Goal: Download file/media

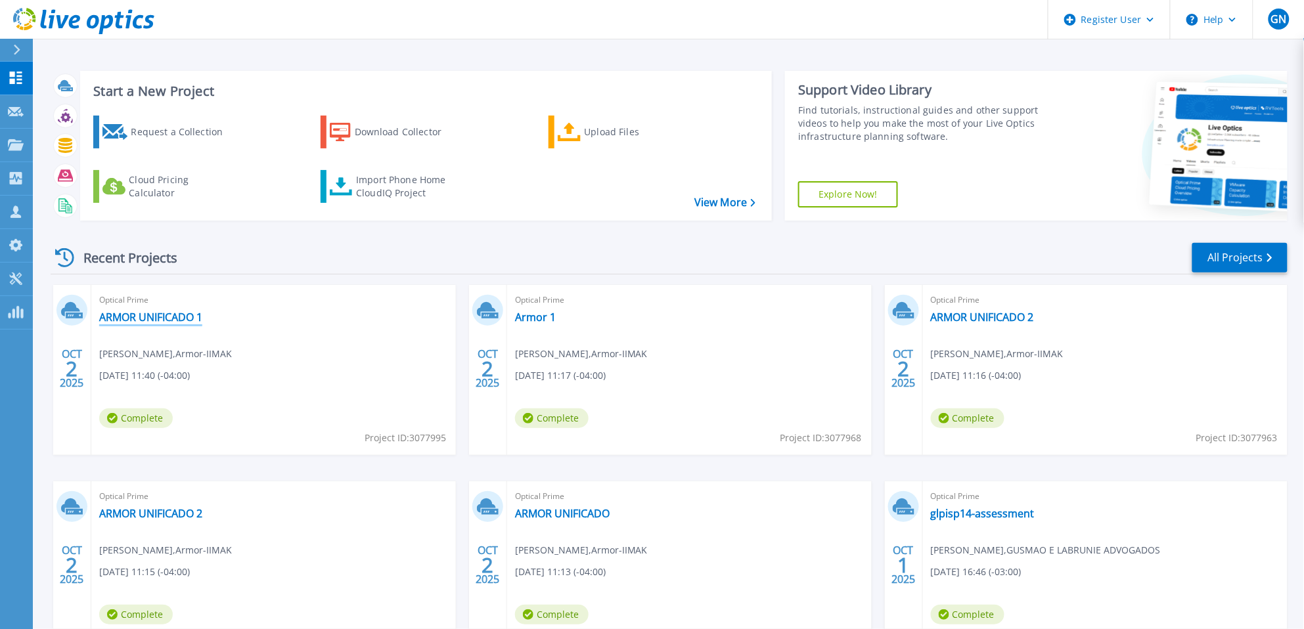
click at [145, 313] on link "ARMOR UNIFICADO 1" at bounding box center [150, 317] width 103 height 13
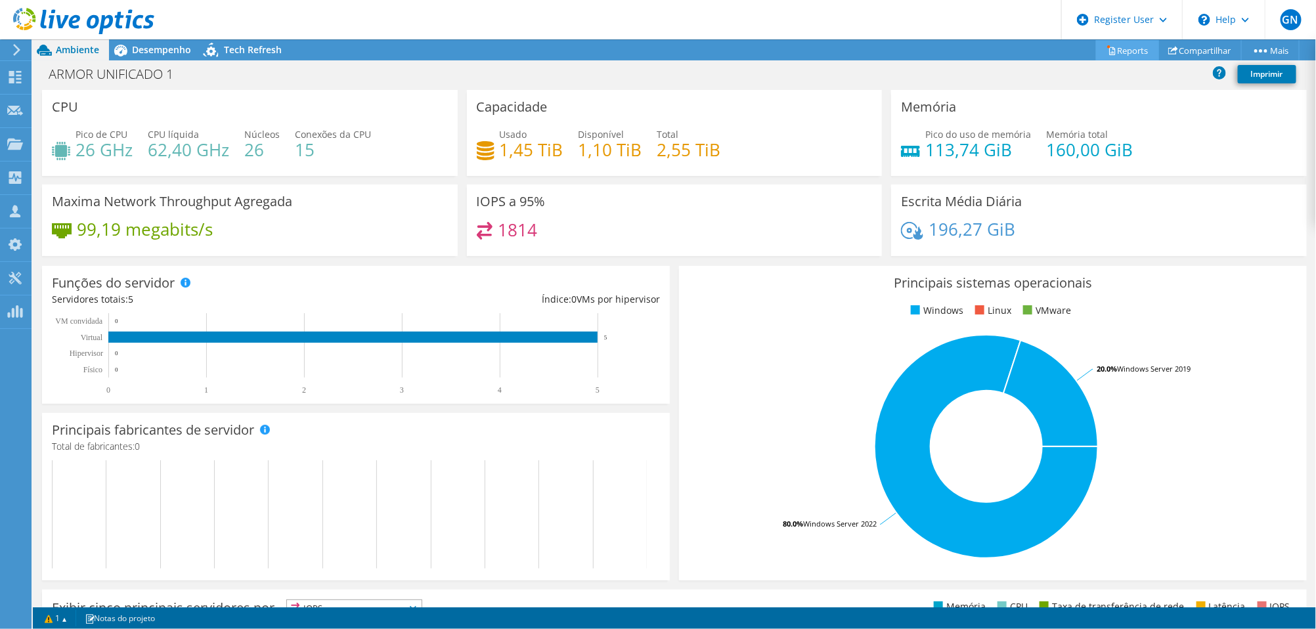
click at [1117, 49] on link "Reports" at bounding box center [1127, 50] width 63 height 20
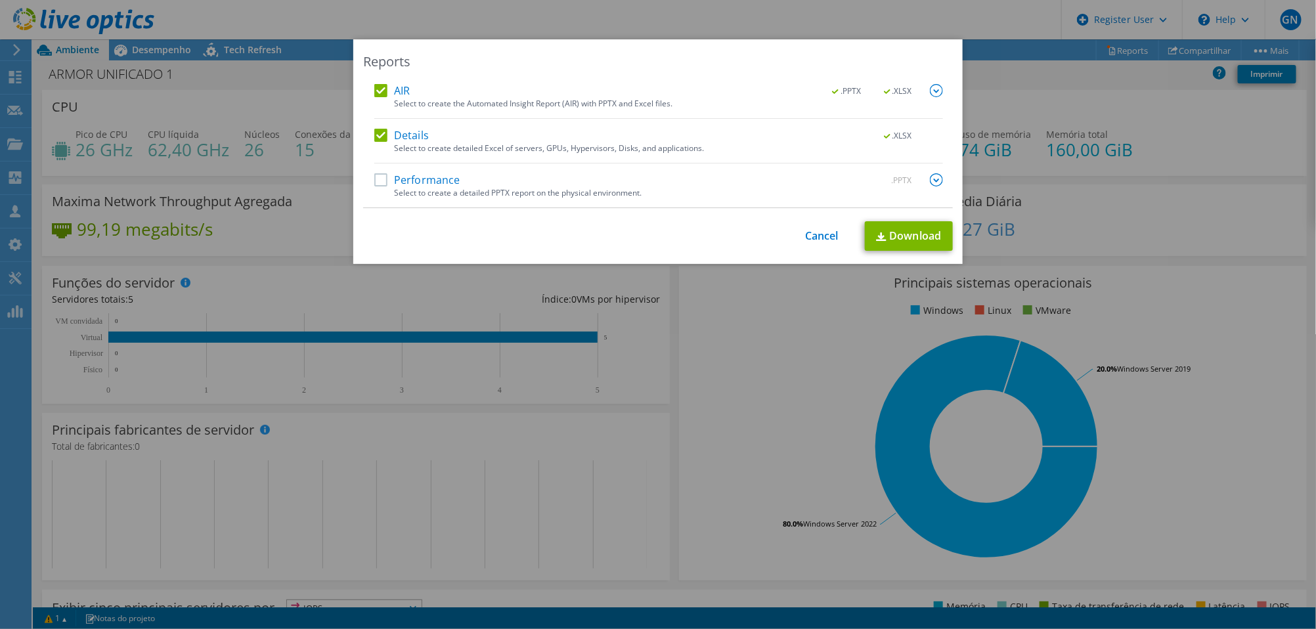
click at [374, 178] on label "Performance" at bounding box center [417, 179] width 86 height 13
click at [0, 0] on input "Performance" at bounding box center [0, 0] width 0 height 0
click at [910, 230] on link "Download" at bounding box center [909, 236] width 88 height 30
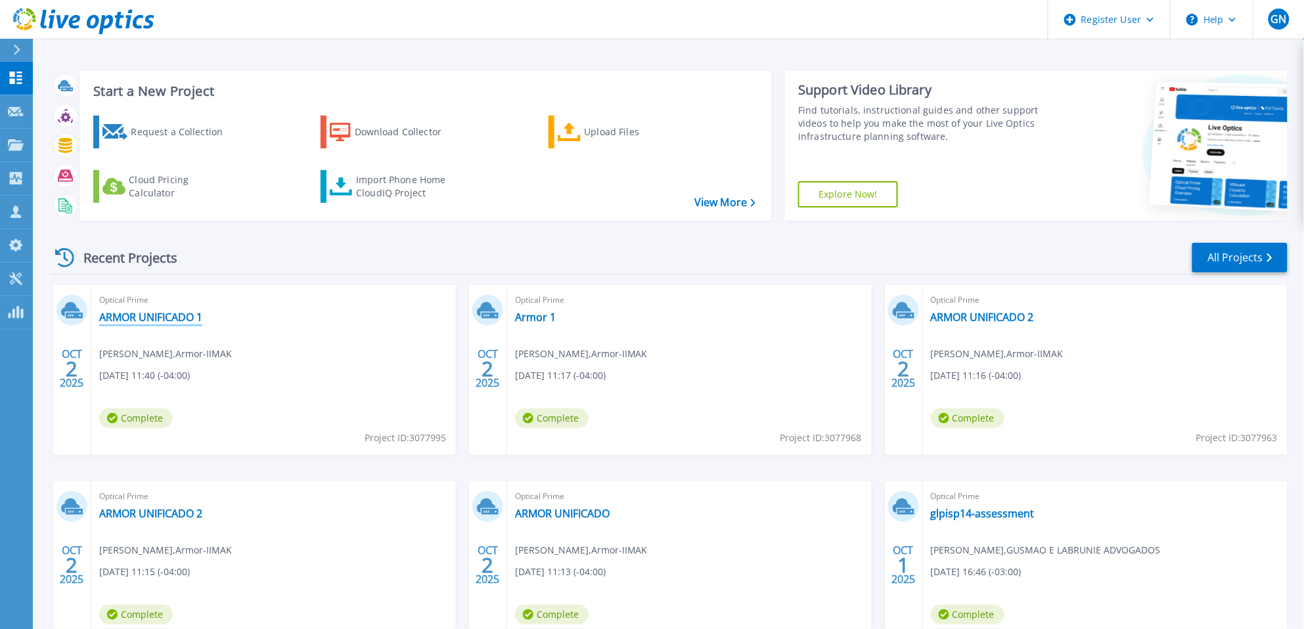
click at [174, 311] on link "ARMOR UNIFICADO 1" at bounding box center [150, 317] width 103 height 13
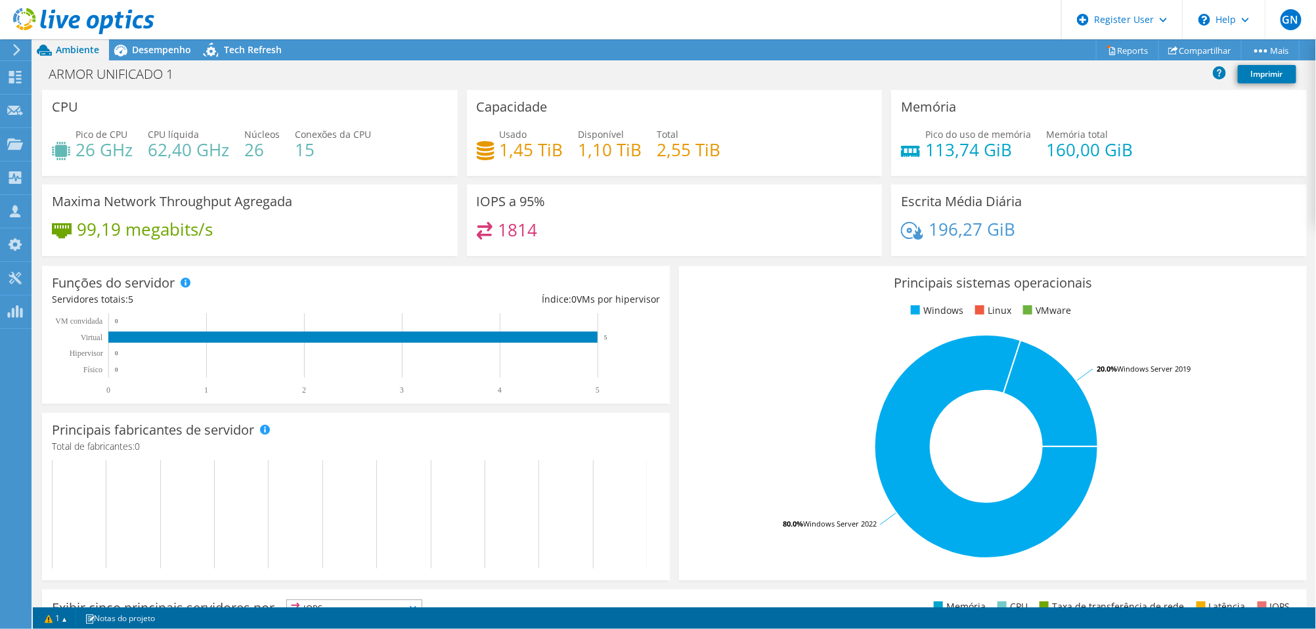
click at [156, 31] on header "GN Usuário Dell Gabriel Nunes Gabriel.P.Nunes@Dell.com Dell My Profile Log Out …" at bounding box center [658, 19] width 1316 height 39
click at [158, 36] on header "GN Usuário Dell Gabriel Nunes Gabriel.P.Nunes@Dell.com Dell My Profile Log Out …" at bounding box center [658, 19] width 1316 height 39
click at [162, 49] on span "Desempenho" at bounding box center [161, 49] width 59 height 12
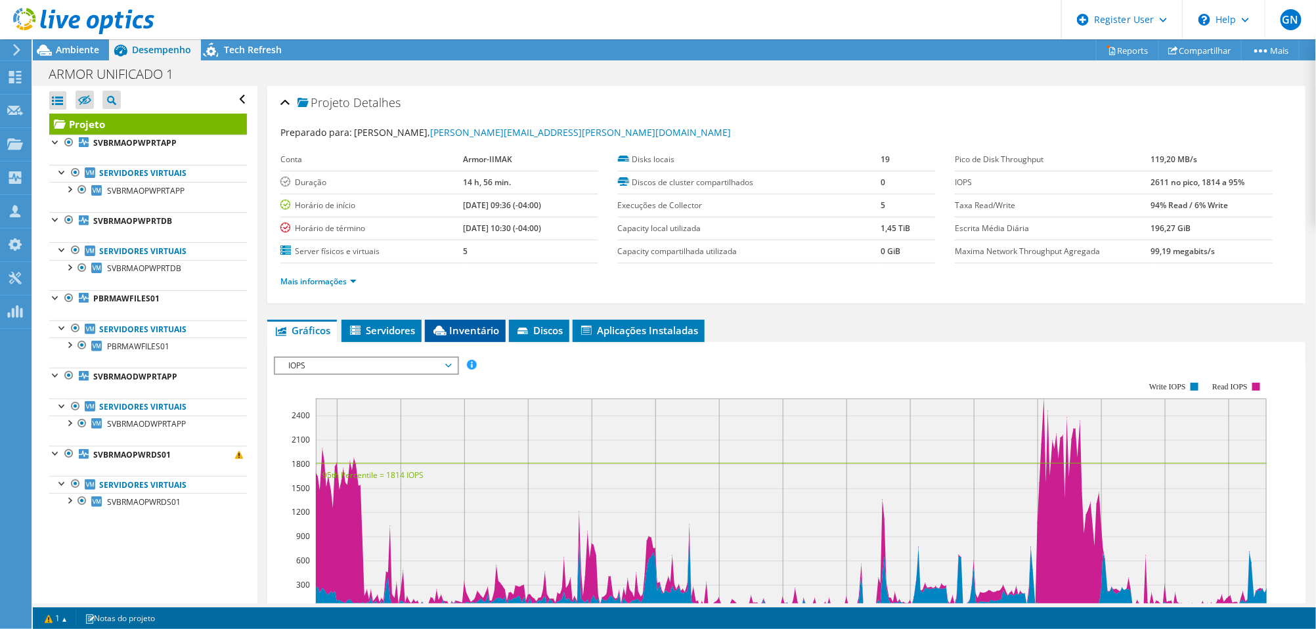
click at [480, 326] on span "Inventário" at bounding box center [466, 330] width 68 height 13
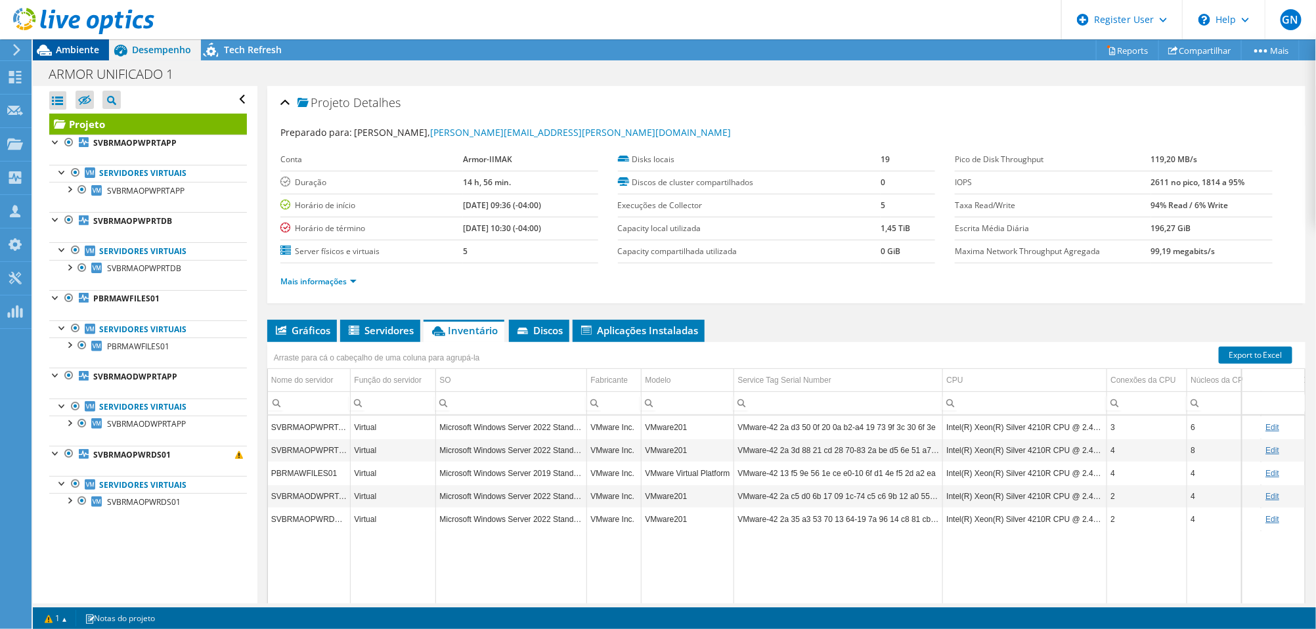
click at [76, 52] on span "Ambiente" at bounding box center [77, 49] width 43 height 12
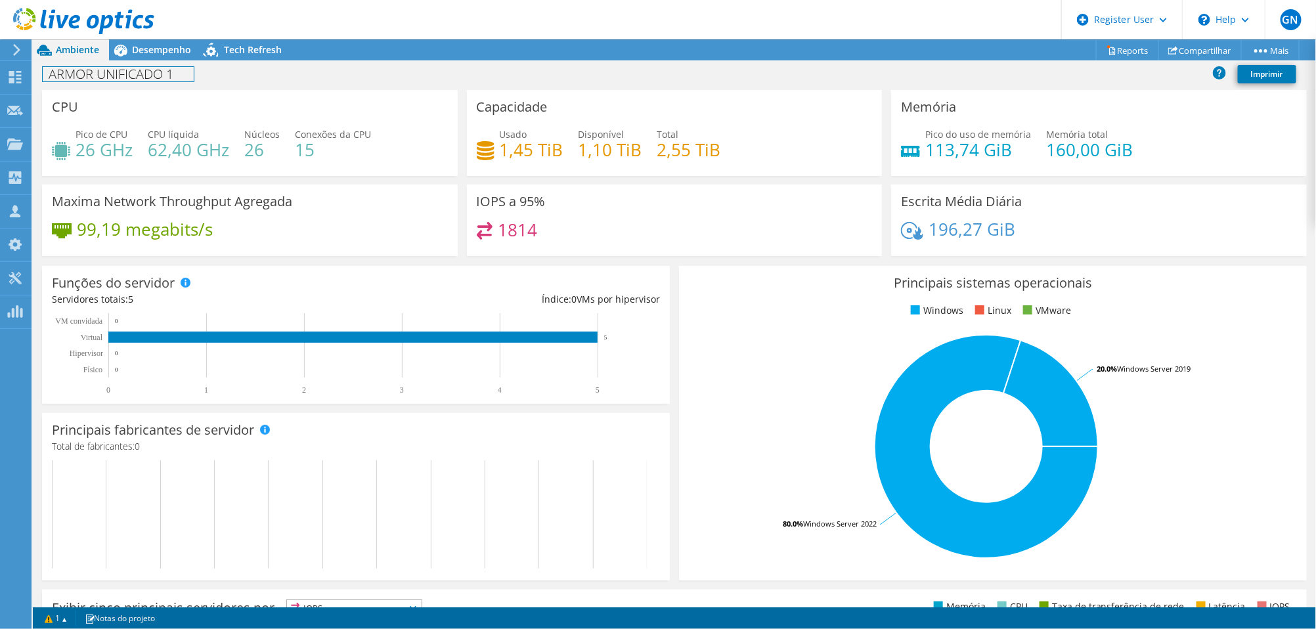
click at [189, 64] on div "ARMOR UNIFICADO 1 Imprimir" at bounding box center [675, 74] width 1284 height 24
click at [184, 59] on div "Desempenho" at bounding box center [155, 49] width 92 height 21
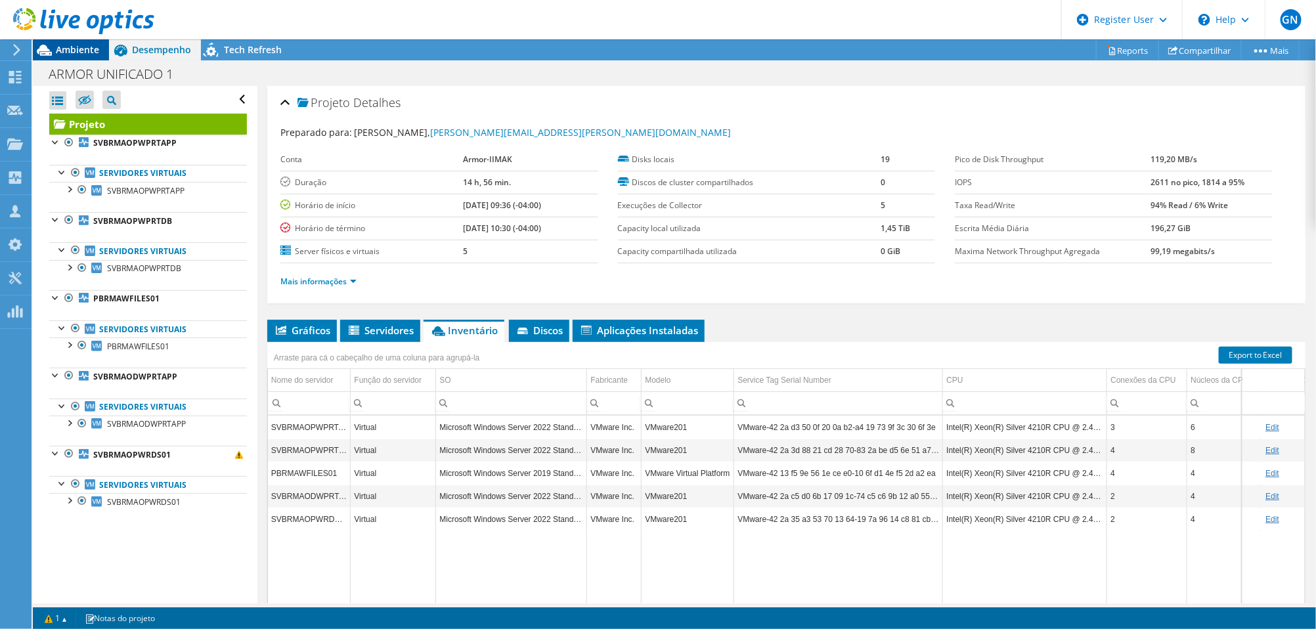
click at [71, 47] on span "Ambiente" at bounding box center [77, 49] width 43 height 12
